Goal: Task Accomplishment & Management: Manage account settings

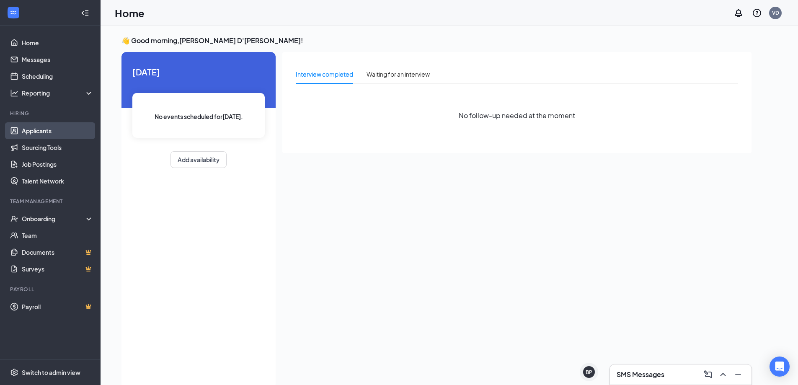
click at [39, 128] on link "Applicants" at bounding box center [58, 130] width 72 height 17
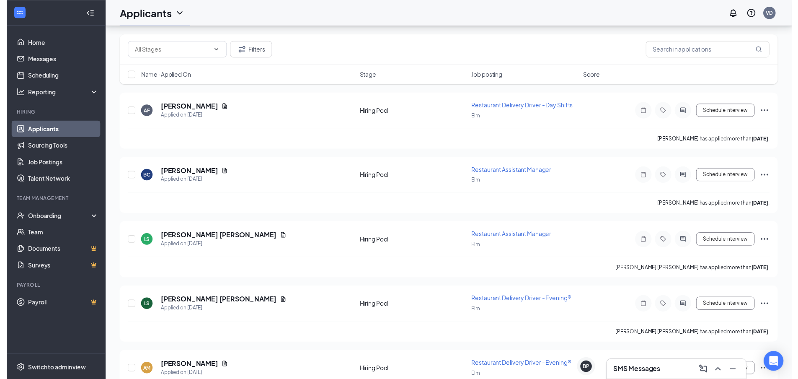
scroll to position [84, 0]
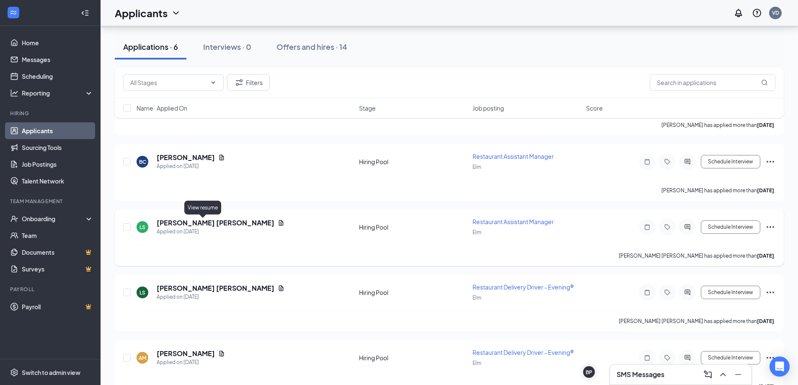
click at [279, 222] on icon "Document" at bounding box center [281, 222] width 5 height 5
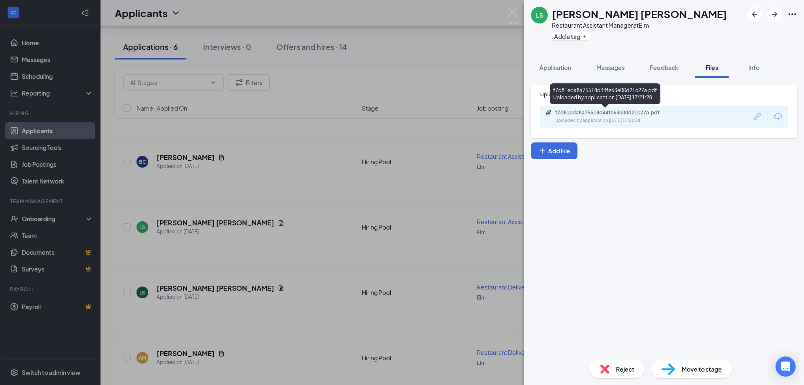
click at [649, 113] on div "f7d81eda8a75518d44fe63e00d21c27a.pdf" at bounding box center [613, 112] width 117 height 7
click at [302, 144] on div "[PERSON_NAME] Restaurant Assistant Manager at Elm Add a tag Application Message…" at bounding box center [402, 192] width 804 height 385
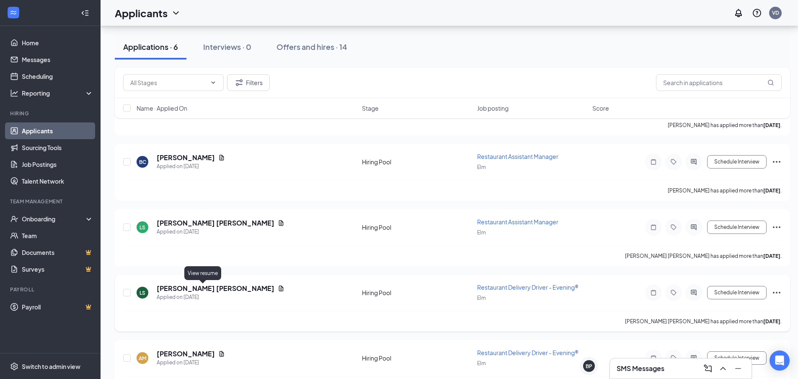
click at [279, 287] on icon "Document" at bounding box center [281, 287] width 5 height 5
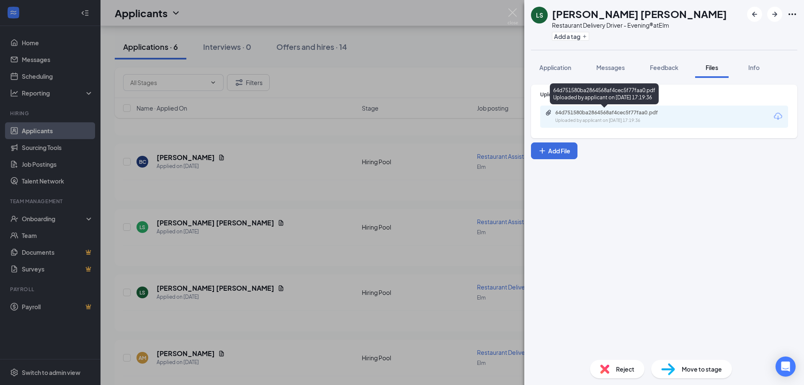
click at [626, 121] on div "Uploaded by applicant on [DATE] 17:19:36" at bounding box center [618, 120] width 126 height 7
drag, startPoint x: 238, startPoint y: 187, endPoint x: 207, endPoint y: 224, distance: 48.4
click at [238, 188] on div "[PERSON_NAME] Restaurant Delivery Driver - Evening® at Elm Add a tag Applicatio…" at bounding box center [402, 192] width 804 height 385
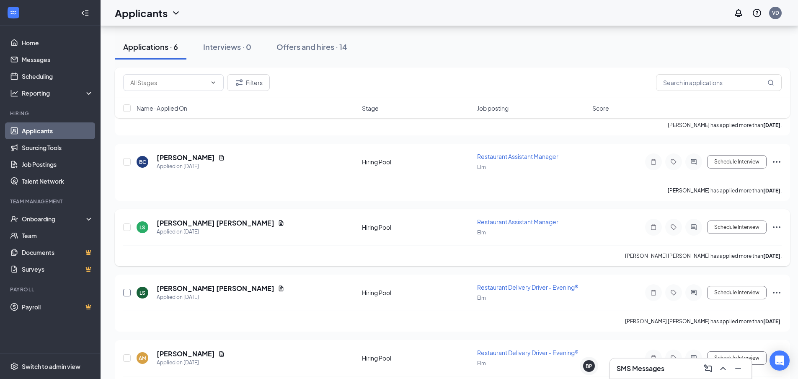
drag, startPoint x: 126, startPoint y: 294, endPoint x: 132, endPoint y: 263, distance: 31.2
click at [126, 293] on input "checkbox" at bounding box center [127, 292] width 8 height 8
checkbox input "true"
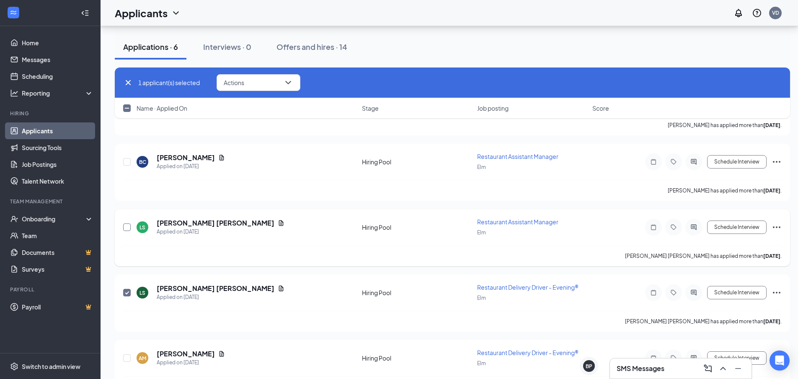
click at [124, 227] on input "checkbox" at bounding box center [127, 227] width 8 height 8
checkbox input "true"
click at [127, 162] on input "checkbox" at bounding box center [127, 162] width 8 height 8
click at [290, 82] on icon "ChevronDown" at bounding box center [288, 82] width 10 height 10
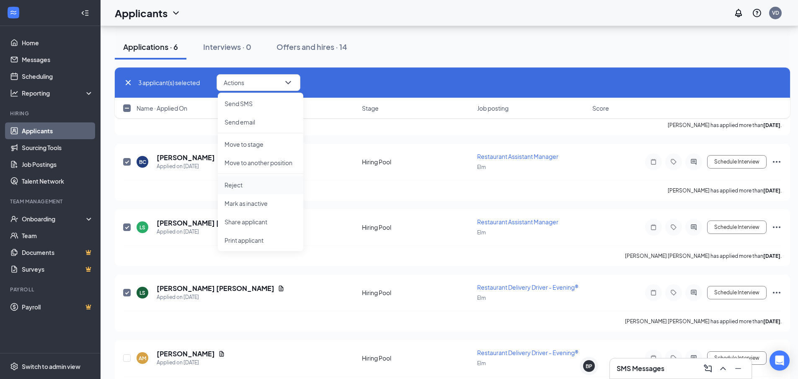
click at [246, 185] on p "Reject" at bounding box center [260, 184] width 72 height 8
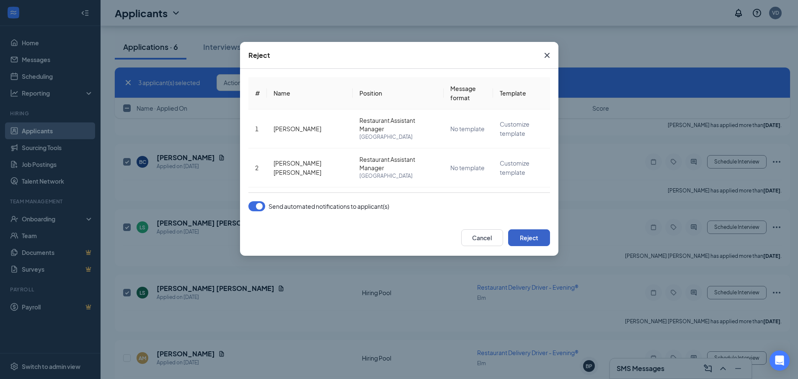
click at [533, 234] on button "Reject" at bounding box center [529, 237] width 42 height 17
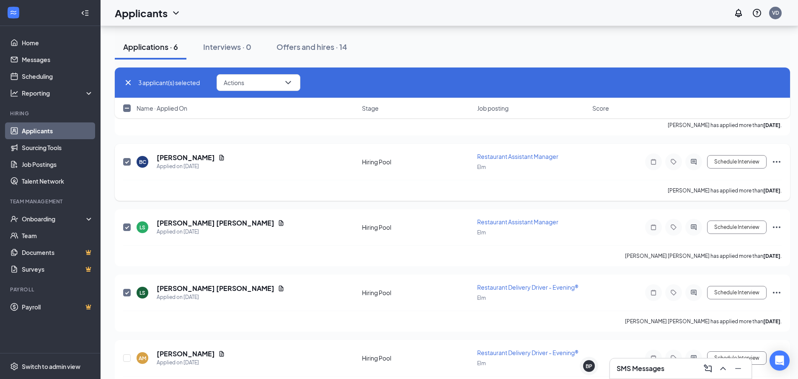
checkbox input "false"
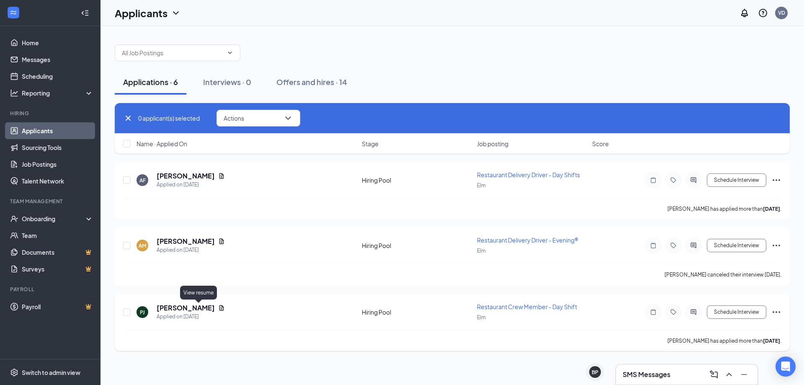
click at [218, 308] on icon "Document" at bounding box center [221, 307] width 7 height 7
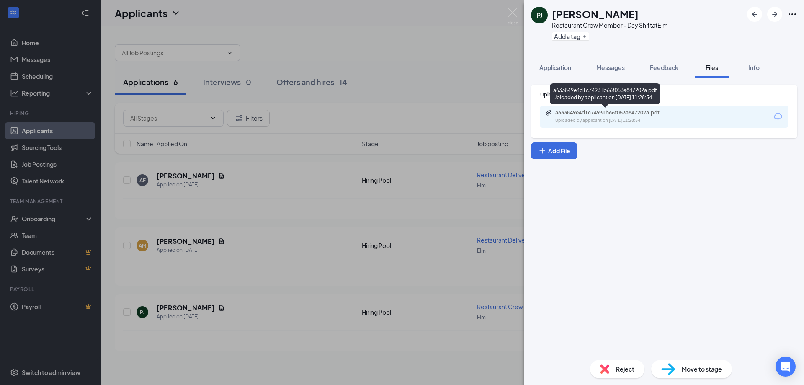
click at [615, 113] on div "a633849e4d1c74931b66f053a847202a.pdf" at bounding box center [613, 112] width 117 height 7
click at [335, 272] on div "[PERSON_NAME] [PERSON_NAME] Restaurant Crew Member - Day Shift at Elm Add a tag…" at bounding box center [402, 192] width 804 height 385
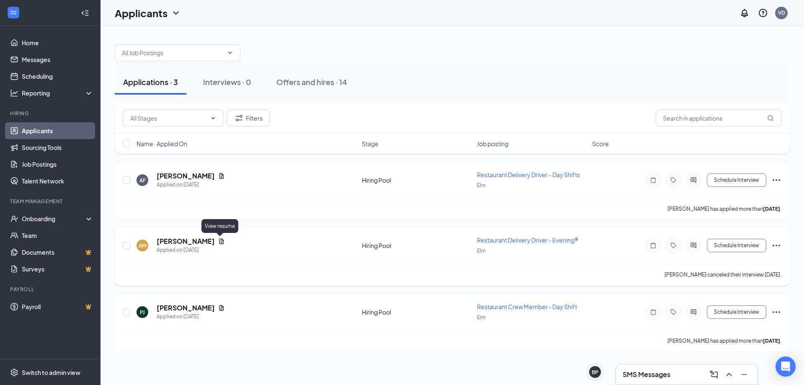
click at [220, 242] on icon "Document" at bounding box center [221, 240] width 5 height 5
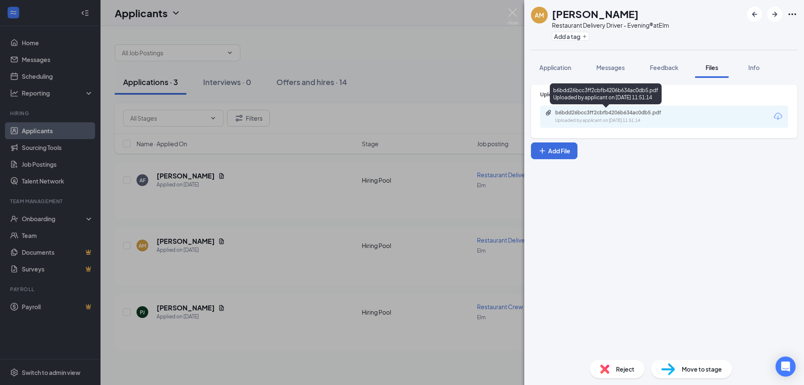
click at [643, 115] on div "b6bdd26bcc3ff2cbfb4206b634ac0db5.pdf" at bounding box center [613, 112] width 117 height 7
click at [242, 82] on div "AM [PERSON_NAME] Restaurant Delivery Driver - Evening® at Elm Add a tag Applica…" at bounding box center [402, 192] width 804 height 385
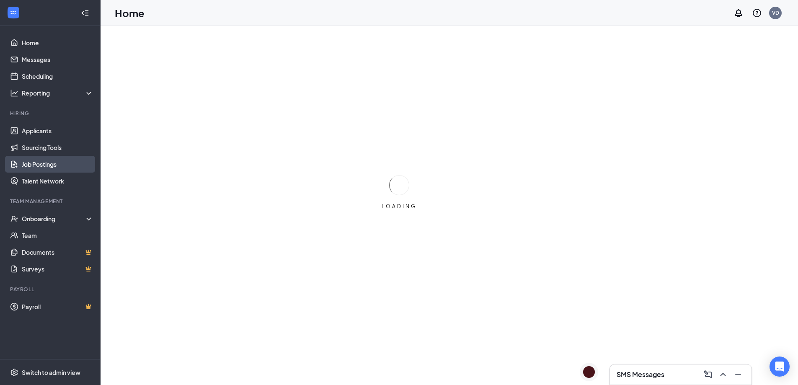
click at [41, 164] on link "Job Postings" at bounding box center [58, 164] width 72 height 17
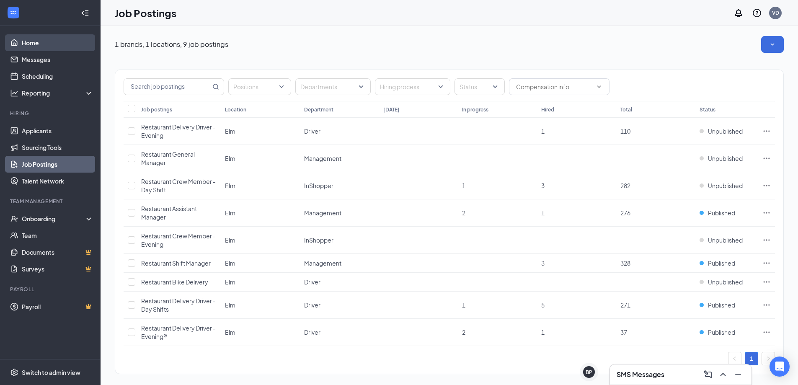
click at [44, 43] on link "Home" at bounding box center [58, 42] width 72 height 17
